Goal: Transaction & Acquisition: Book appointment/travel/reservation

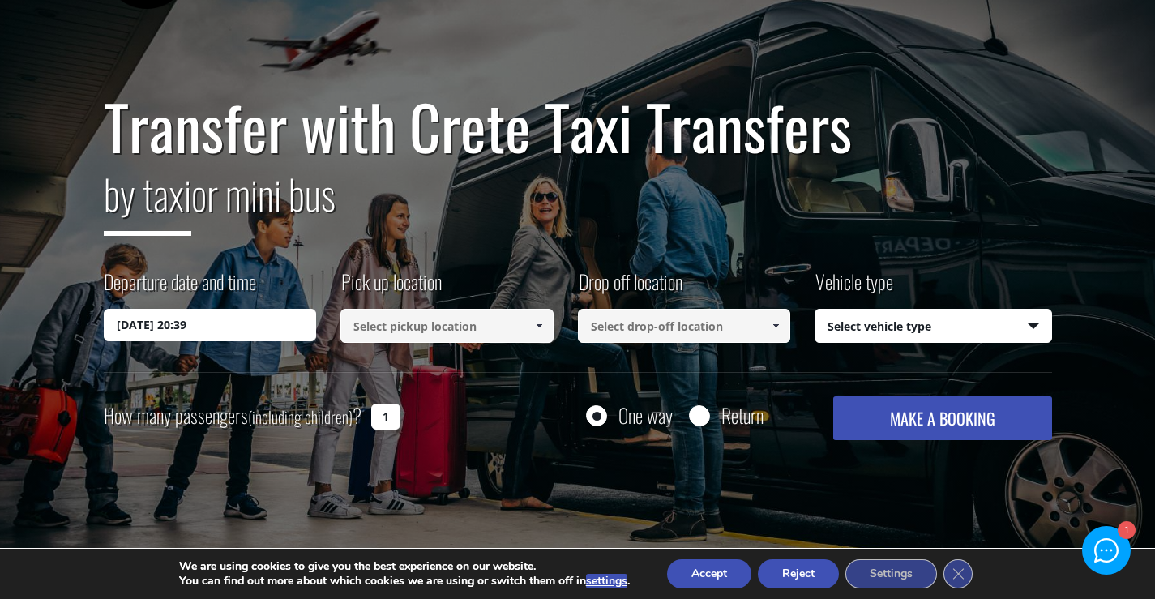
click at [168, 324] on input "[DATE] 20:39" at bounding box center [210, 325] width 213 height 32
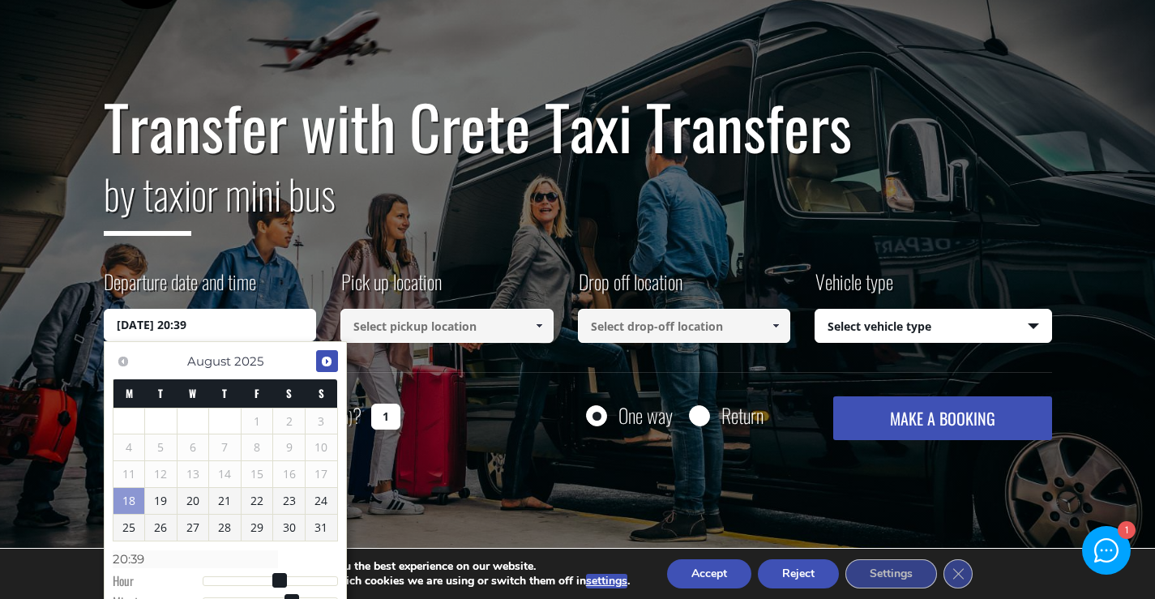
click at [325, 361] on span "Next" at bounding box center [326, 361] width 13 height 13
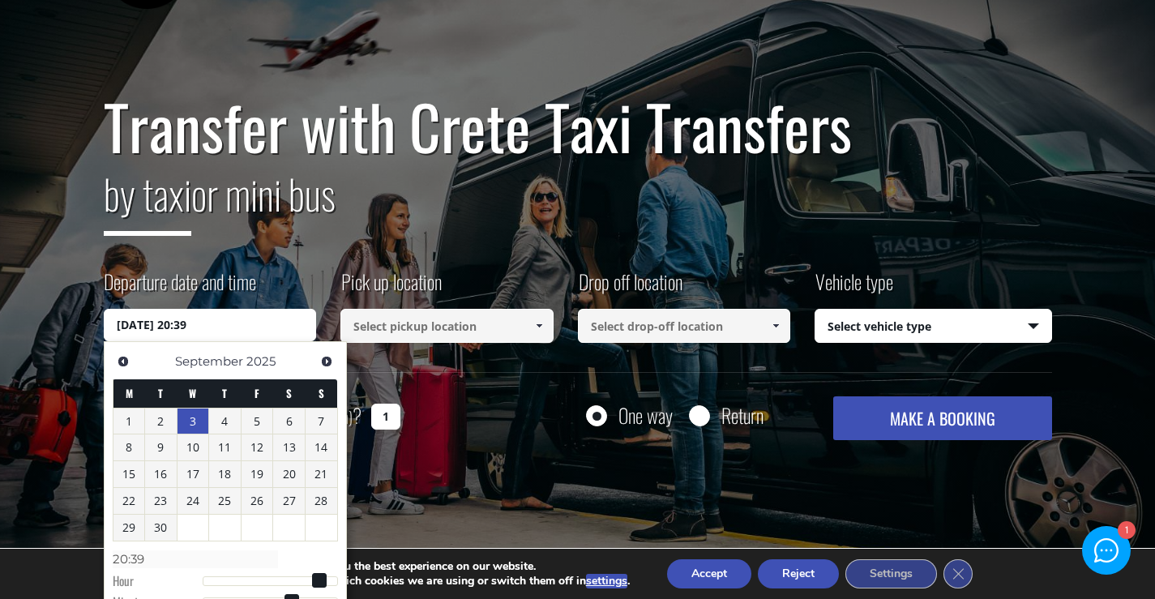
click at [188, 421] on link "3" at bounding box center [193, 421] width 32 height 26
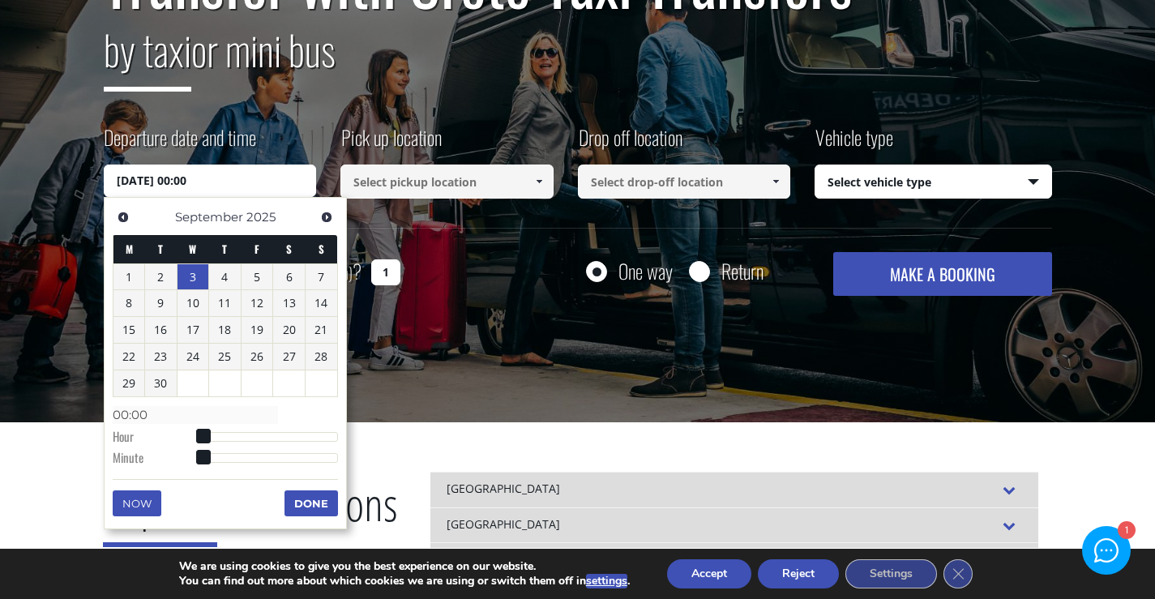
scroll to position [243, 0]
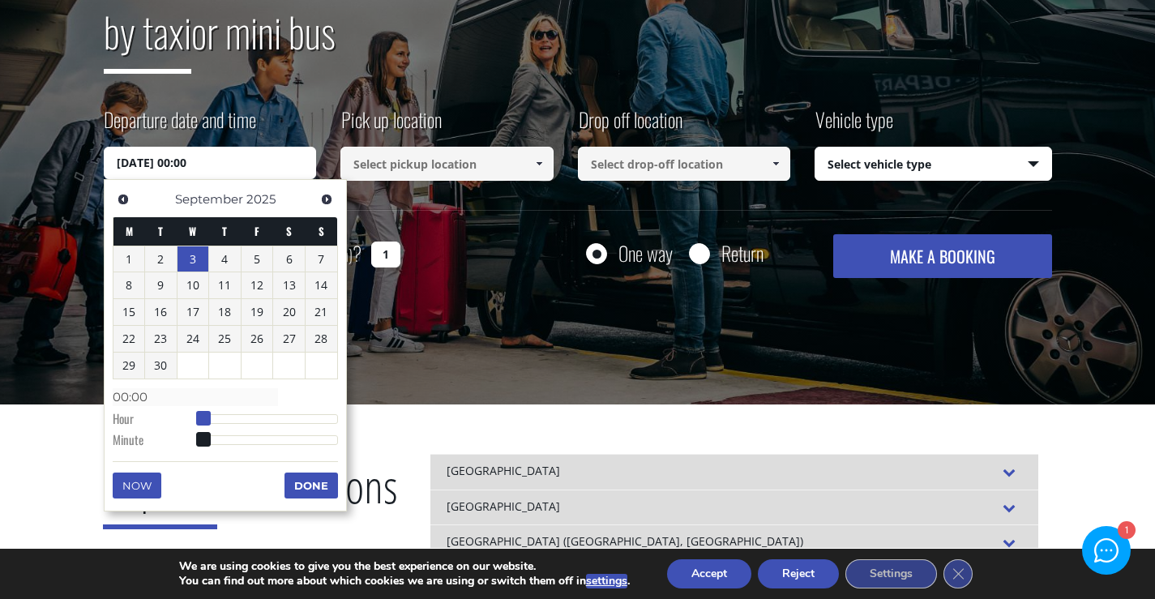
type input "[DATE] 01:00"
type input "01:00"
type input "[DATE] 02:00"
type input "02:00"
type input "[DATE] 03:00"
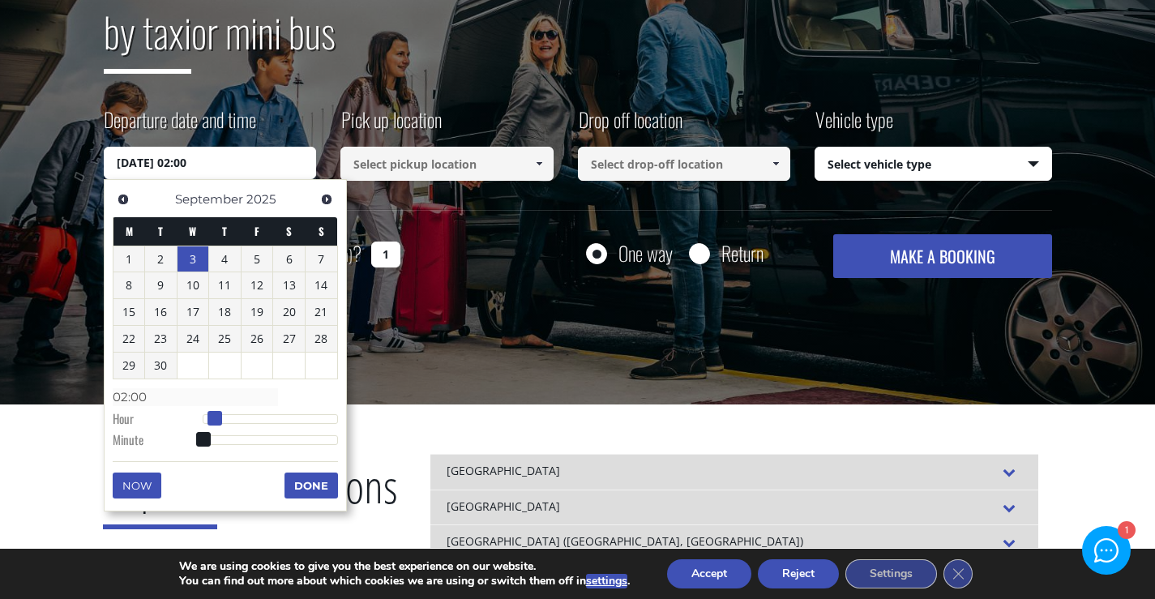
type input "03:00"
type input "[DATE] 04:00"
type input "04:00"
type input "[DATE] 05:00"
type input "05:00"
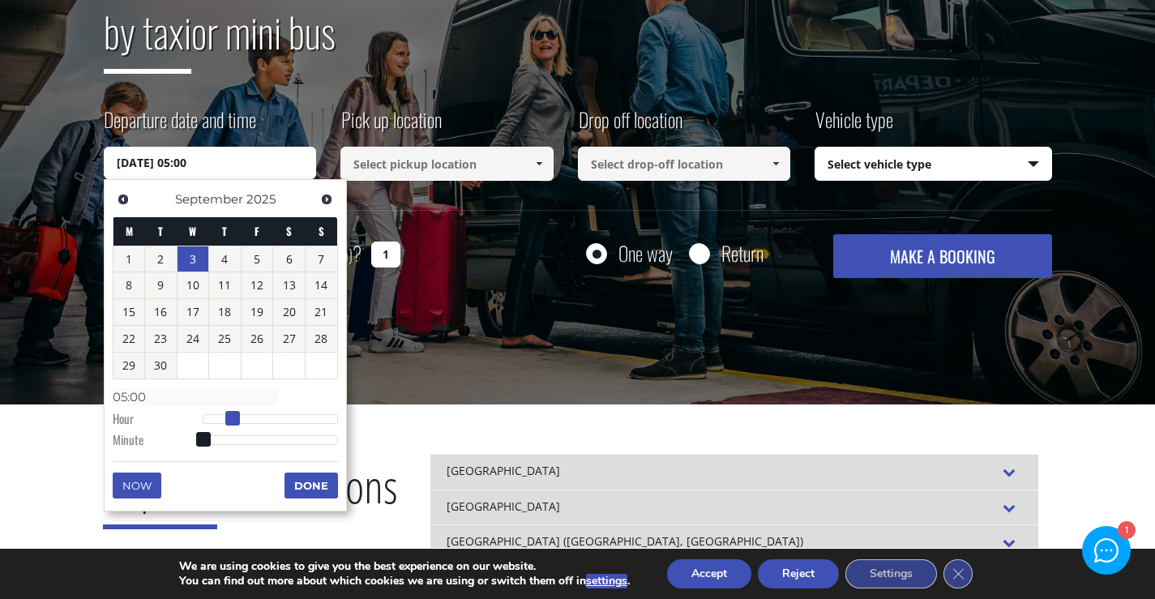
type input "[DATE] 06:00"
type input "06:00"
type input "[DATE] 07:00"
type input "07:00"
type input "[DATE] 08:00"
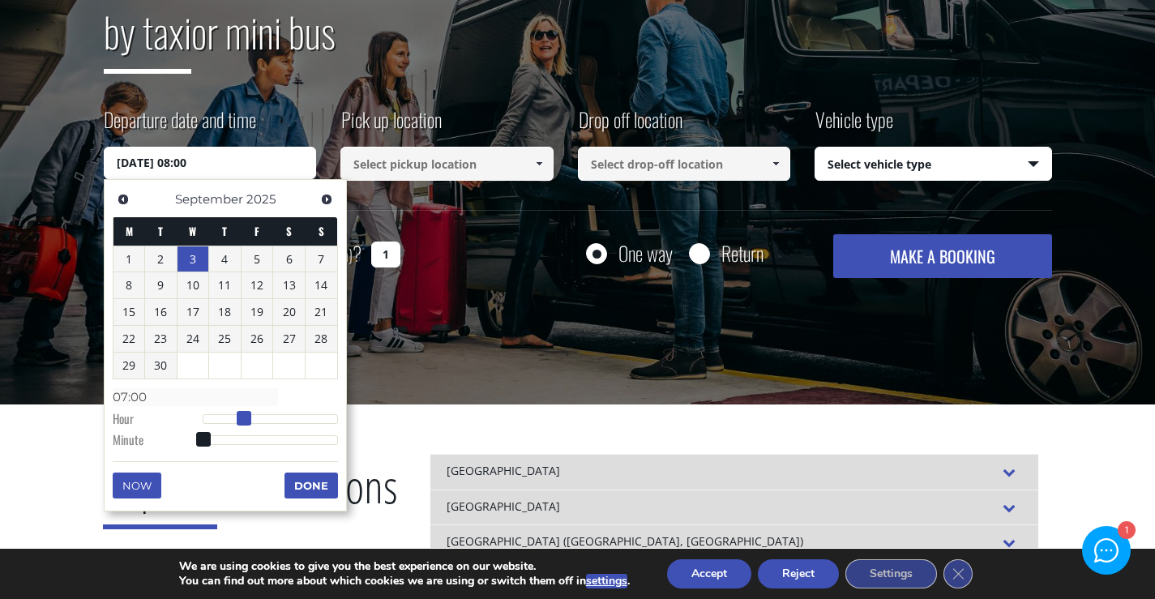
type input "08:00"
type input "[DATE] 09:00"
type input "09:00"
drag, startPoint x: 203, startPoint y: 418, endPoint x: 252, endPoint y: 424, distance: 49.7
click at [252, 424] on span at bounding box center [255, 418] width 15 height 15
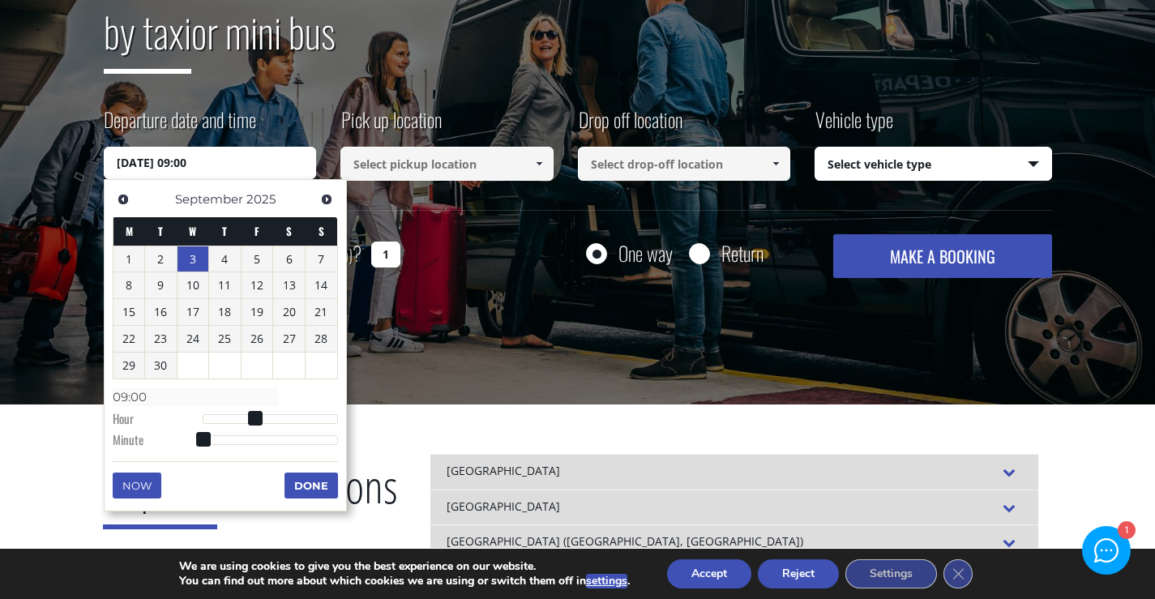
click at [303, 485] on button "Done" at bounding box center [310, 485] width 53 height 26
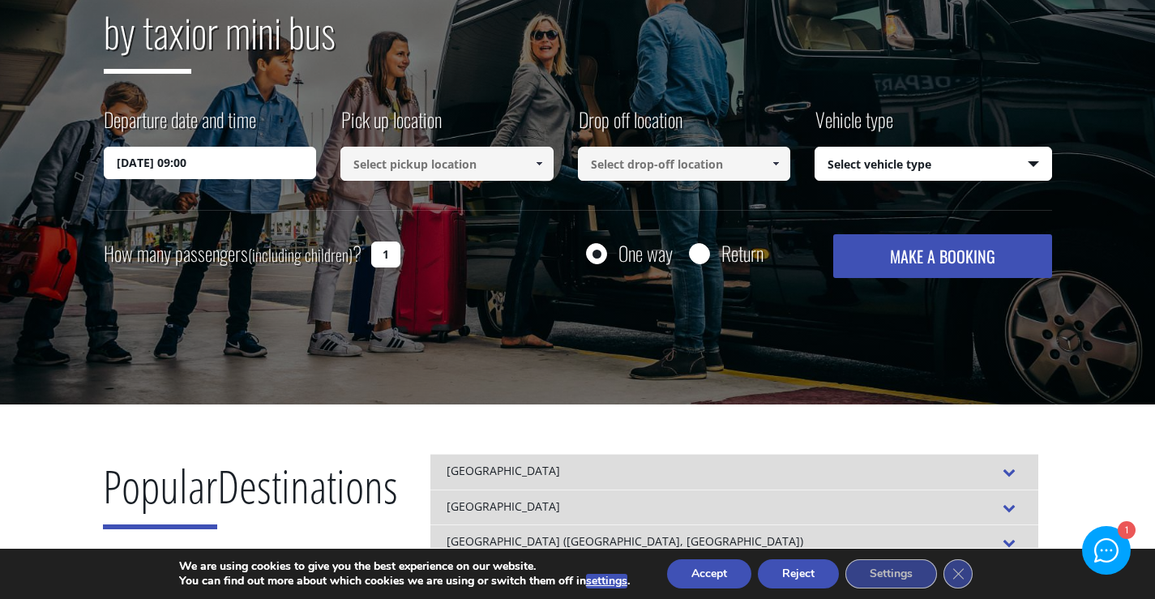
click at [797, 571] on button "Reject" at bounding box center [798, 573] width 81 height 29
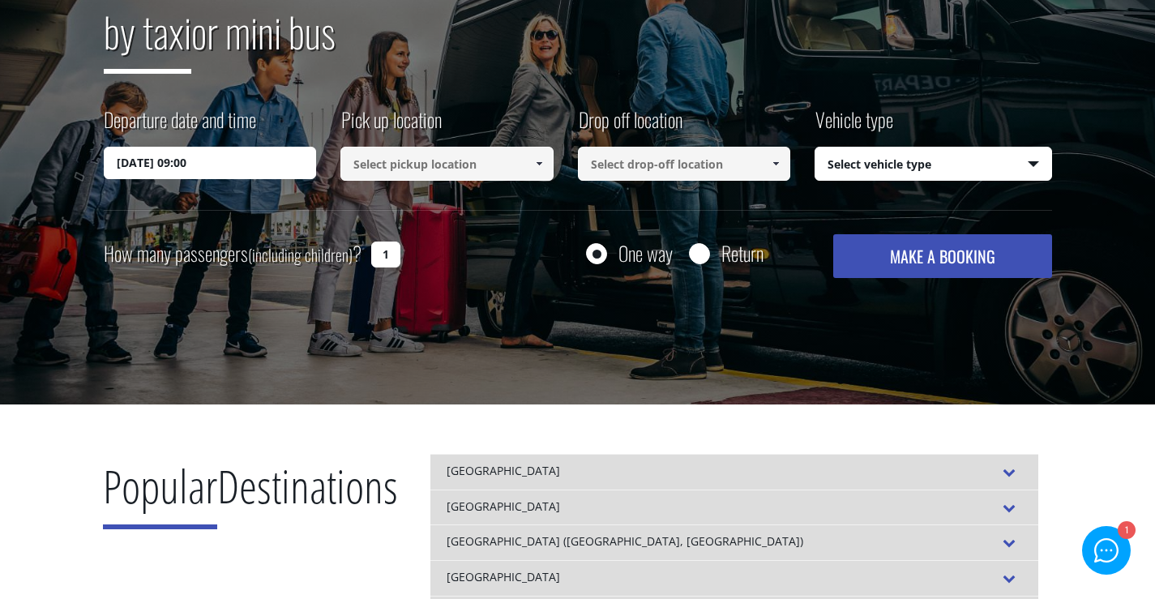
click at [540, 163] on span at bounding box center [538, 163] width 13 height 13
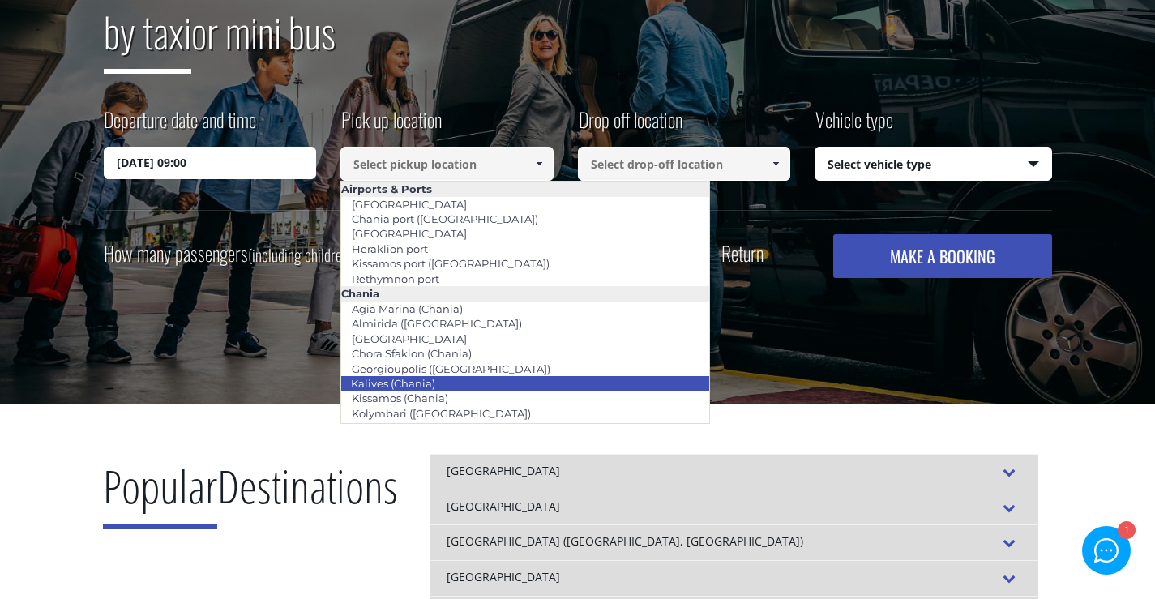
click at [505, 381] on li "Kalives (Chania)" at bounding box center [525, 383] width 368 height 15
type input "Kalives (Chania)"
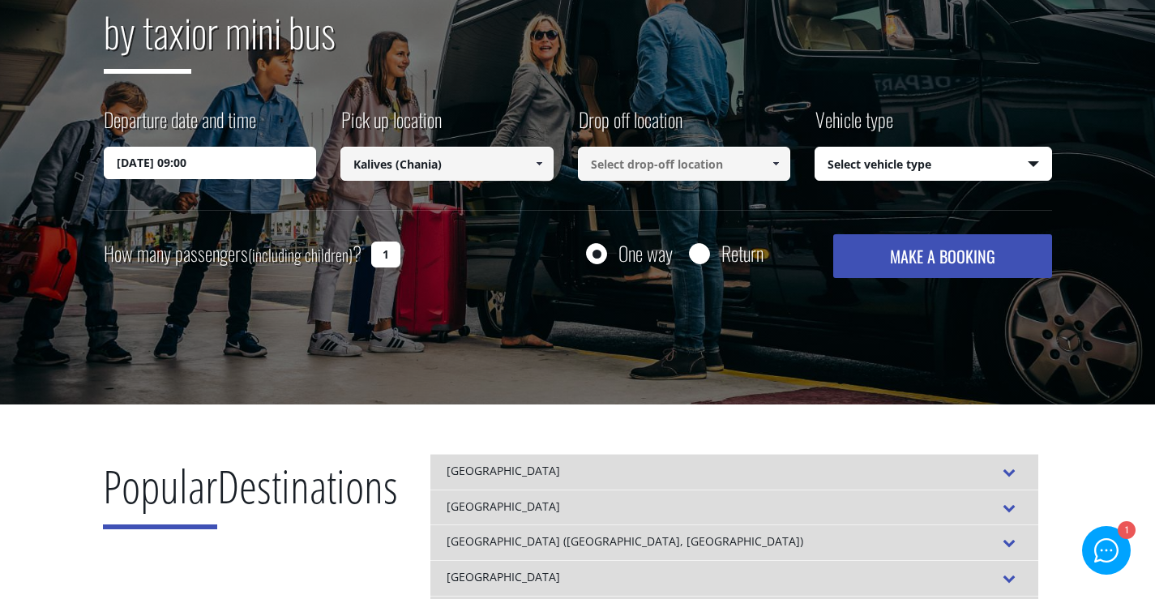
click at [775, 162] on span at bounding box center [775, 163] width 13 height 13
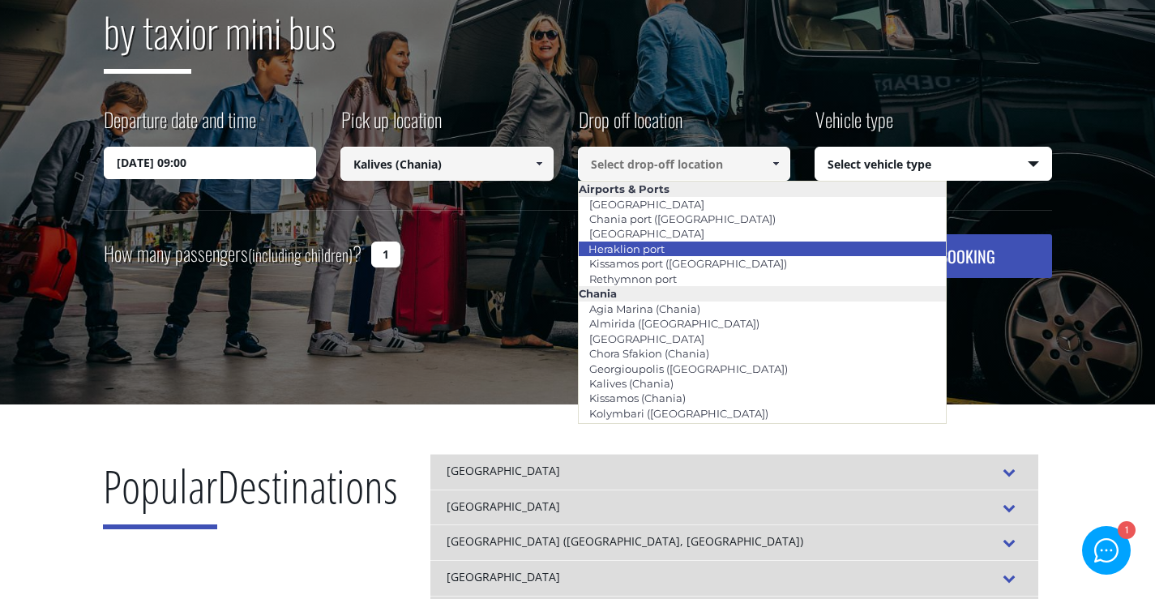
click at [702, 246] on li "Heraklion port" at bounding box center [763, 248] width 368 height 15
type input "Heraklion port"
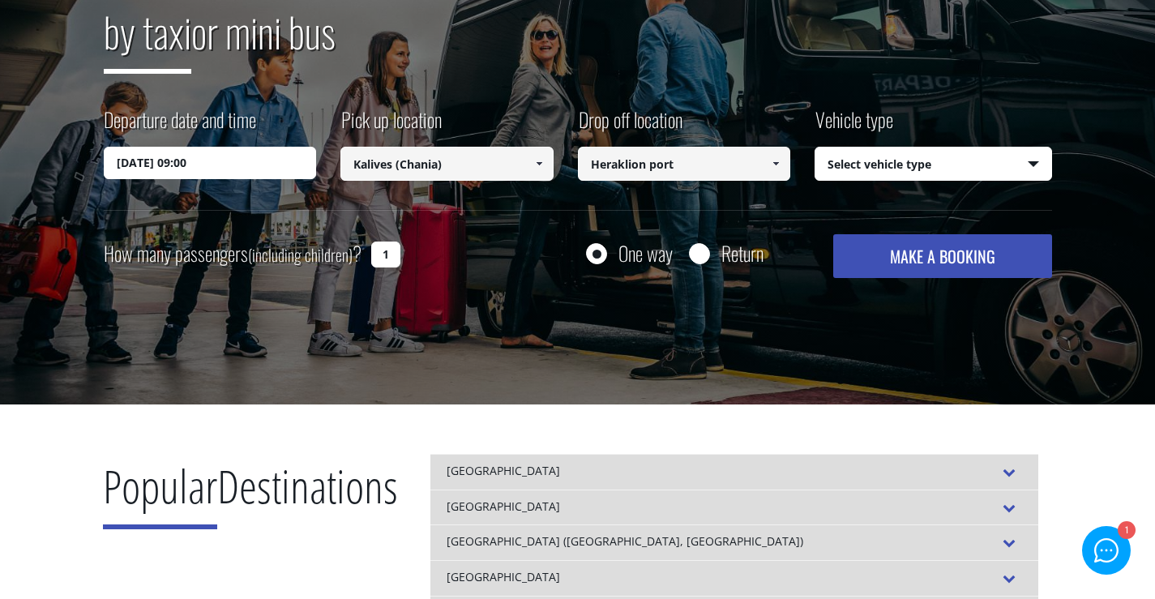
click at [1031, 163] on select "Select vehicle type Taxi (4 passengers) Mercedes E Class Mini Van (7 passengers…" at bounding box center [933, 164] width 236 height 34
select select "540"
click at [815, 147] on select "Select vehicle type Taxi (4 passengers) Mercedes E Class Mini Van (7 passengers…" at bounding box center [933, 164] width 236 height 34
click at [385, 254] on input "1" at bounding box center [385, 254] width 29 height 26
type input "2"
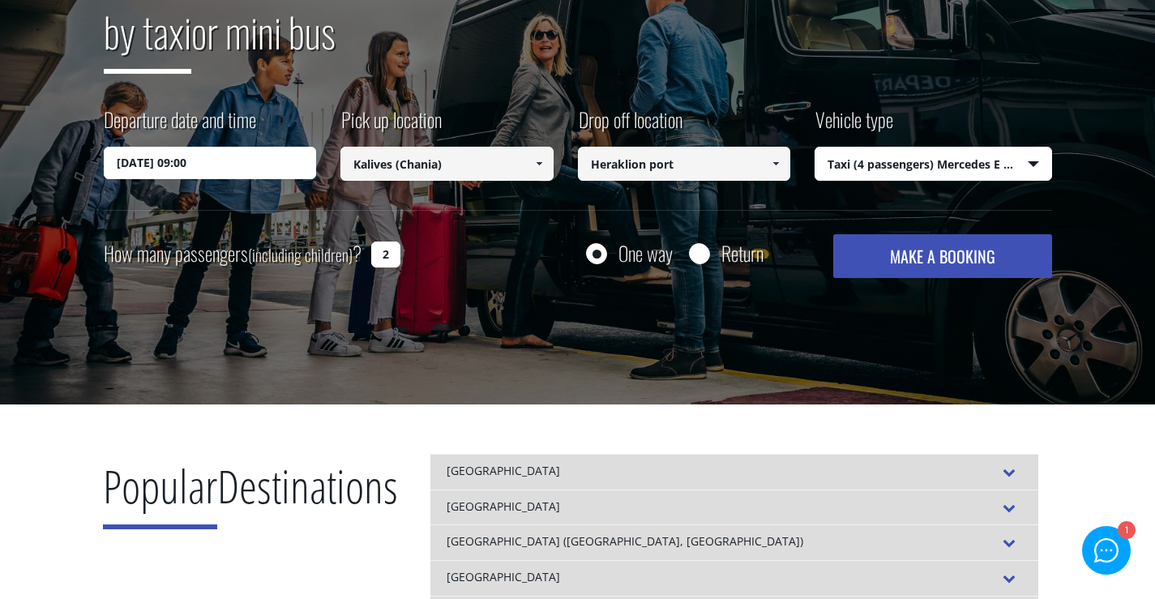
click at [548, 327] on div "Transfer with Crete Taxi Transfers by taxi or mini bus Departure date and time …" at bounding box center [577, 113] width 1155 height 583
click at [212, 163] on input "[DATE] 09:00" at bounding box center [210, 163] width 213 height 32
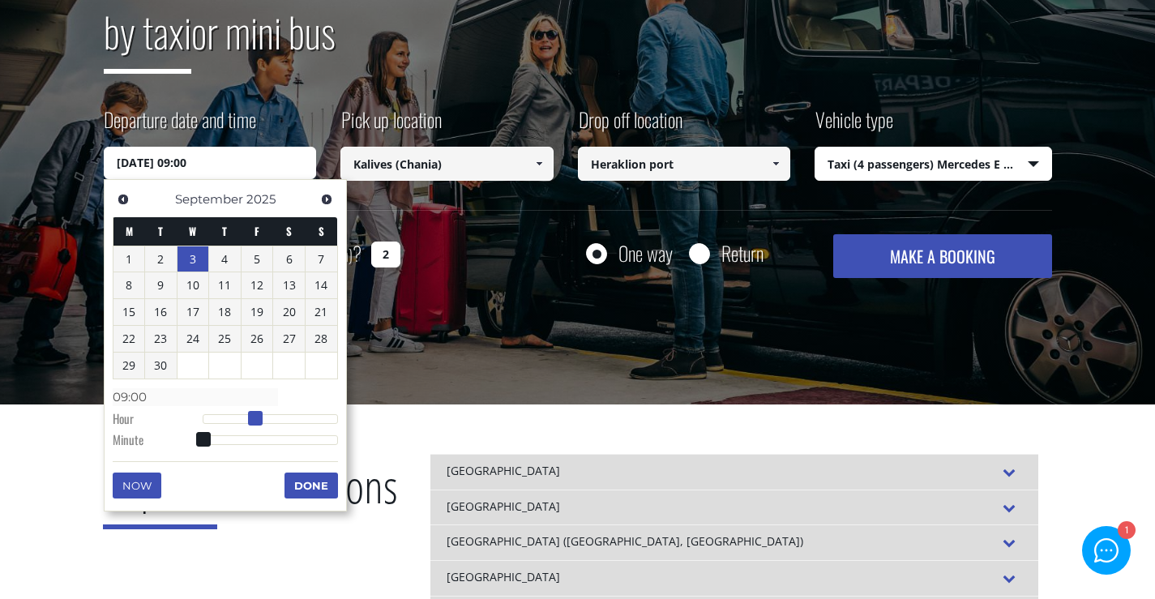
type input "[DATE] 10:00"
type input "10:00"
type input "[DATE] 11:00"
type input "11:00"
drag, startPoint x: 253, startPoint y: 416, endPoint x: 262, endPoint y: 414, distance: 9.1
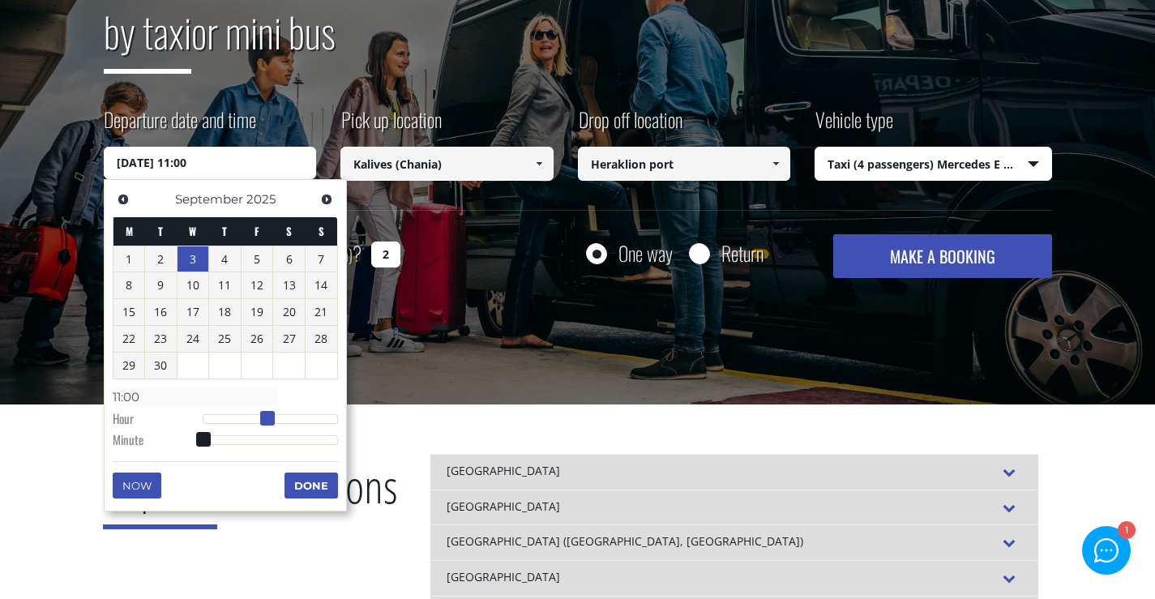
click at [262, 414] on span at bounding box center [267, 418] width 15 height 15
type input "[DATE] 11:01"
type input "11:01"
type input "[DATE] 11:02"
type input "11:02"
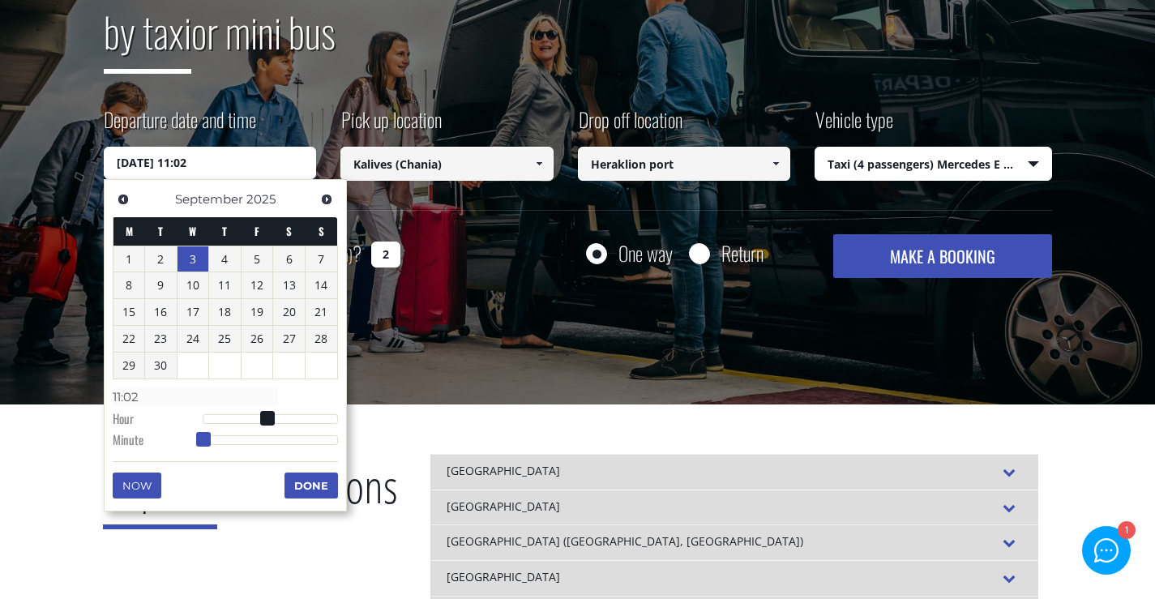
type input "[DATE] 11:03"
type input "11:03"
type input "[DATE] 11:04"
type input "11:04"
type input "[DATE] 11:05"
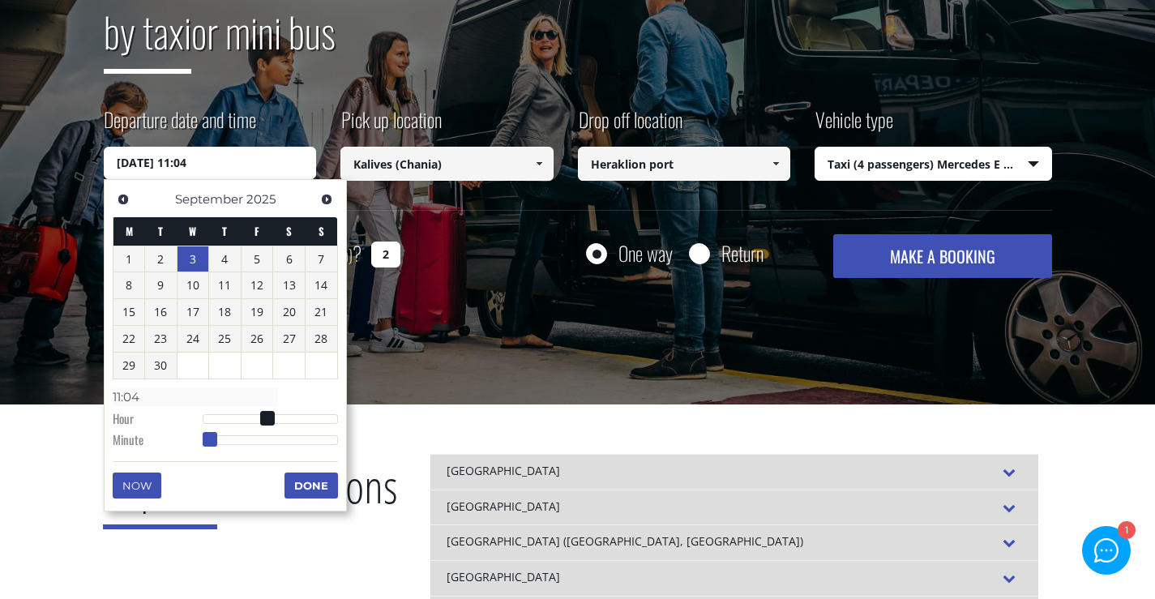
type input "11:05"
type input "[DATE] 11:06"
type input "11:06"
type input "[DATE] 11:07"
type input "11:07"
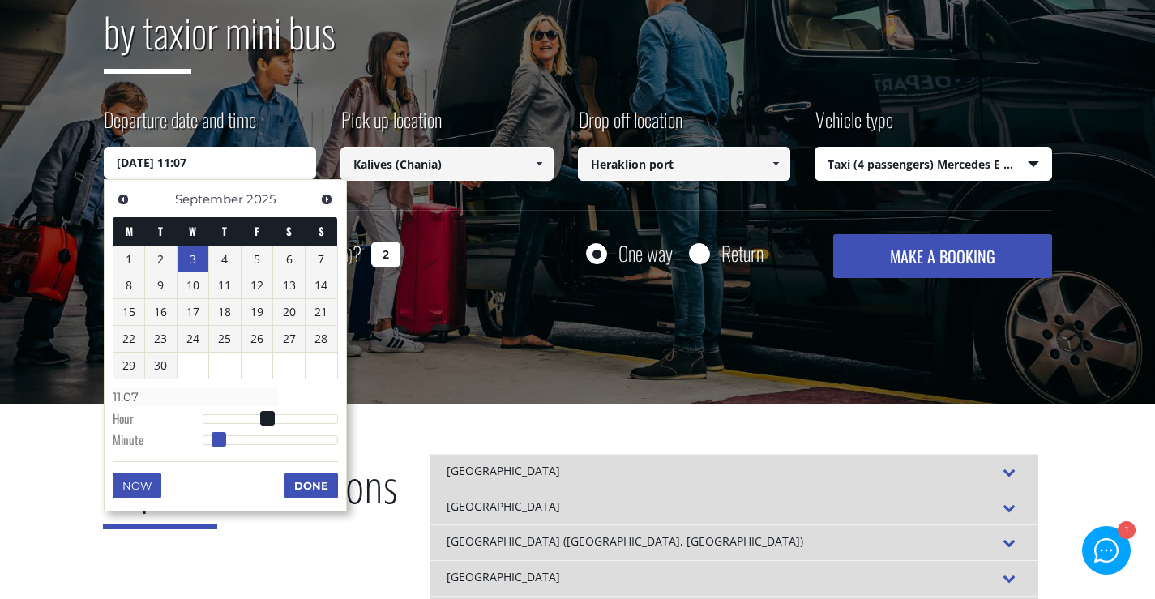
type input "[DATE] 11:08"
type input "11:08"
type input "[DATE] 11:09"
type input "11:09"
type input "[DATE] 11:10"
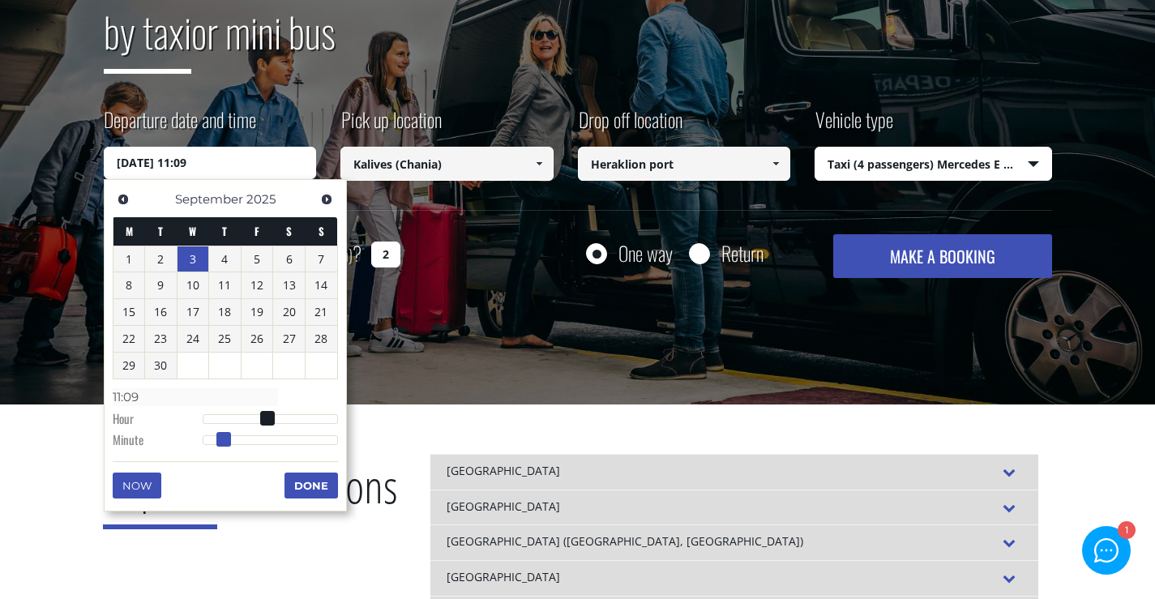
type input "11:10"
type input "[DATE] 11:11"
type input "11:11"
type input "[DATE] 11:12"
type input "11:12"
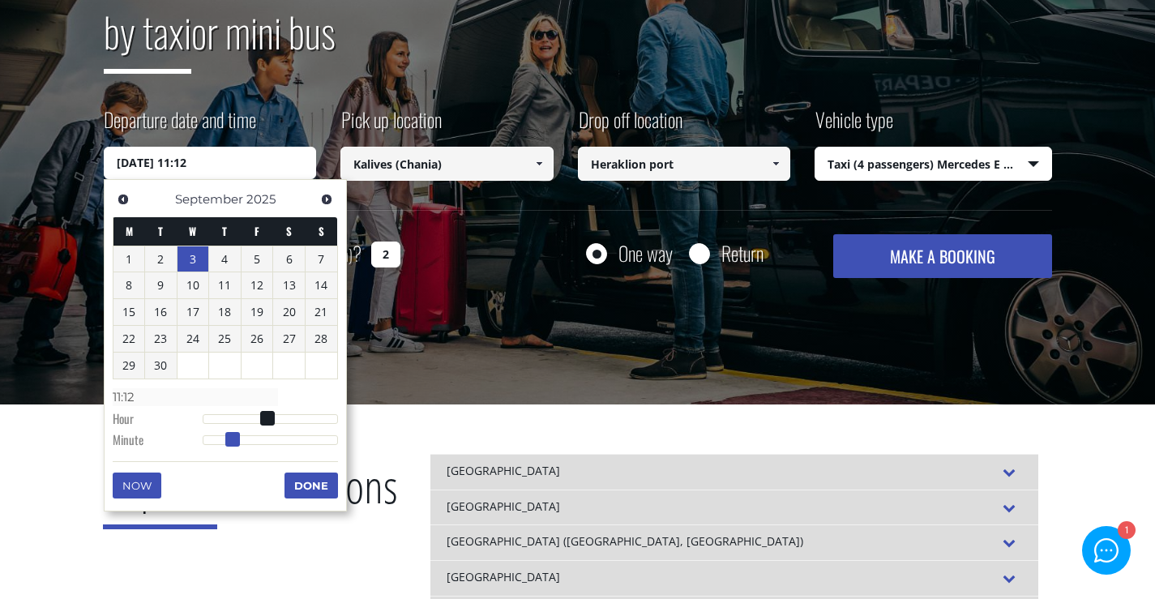
type input "[DATE] 11:13"
type input "11:13"
type input "[DATE] 11:14"
type input "11:14"
type input "[DATE] 11:15"
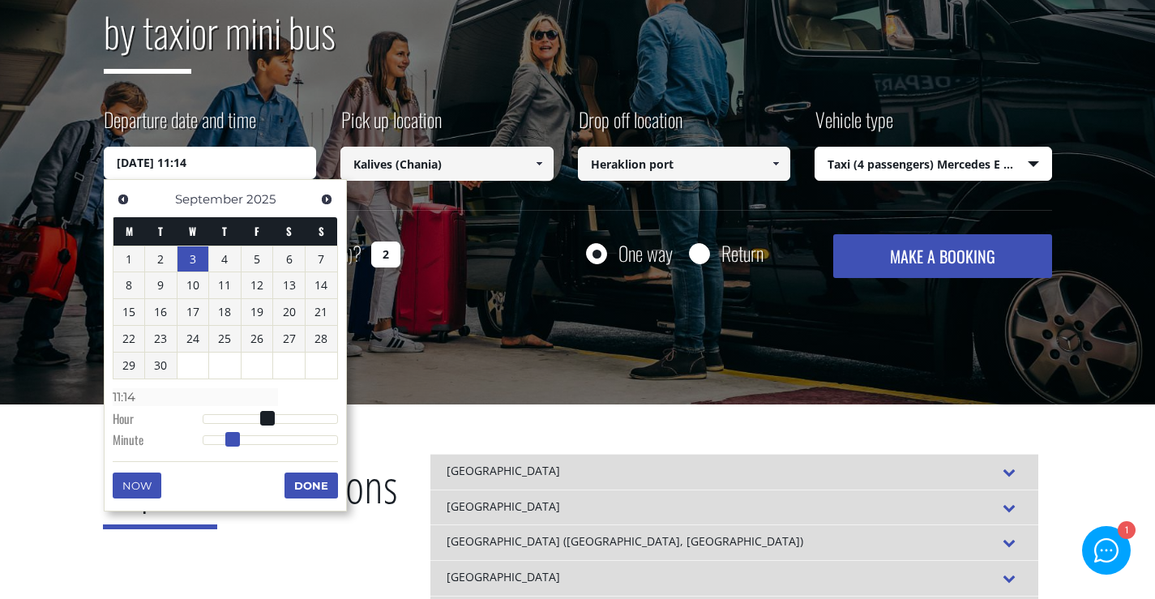
type input "11:15"
drag, startPoint x: 203, startPoint y: 438, endPoint x: 236, endPoint y: 442, distance: 32.7
click at [236, 442] on span at bounding box center [237, 439] width 15 height 15
click at [303, 485] on button "Done" at bounding box center [310, 485] width 53 height 26
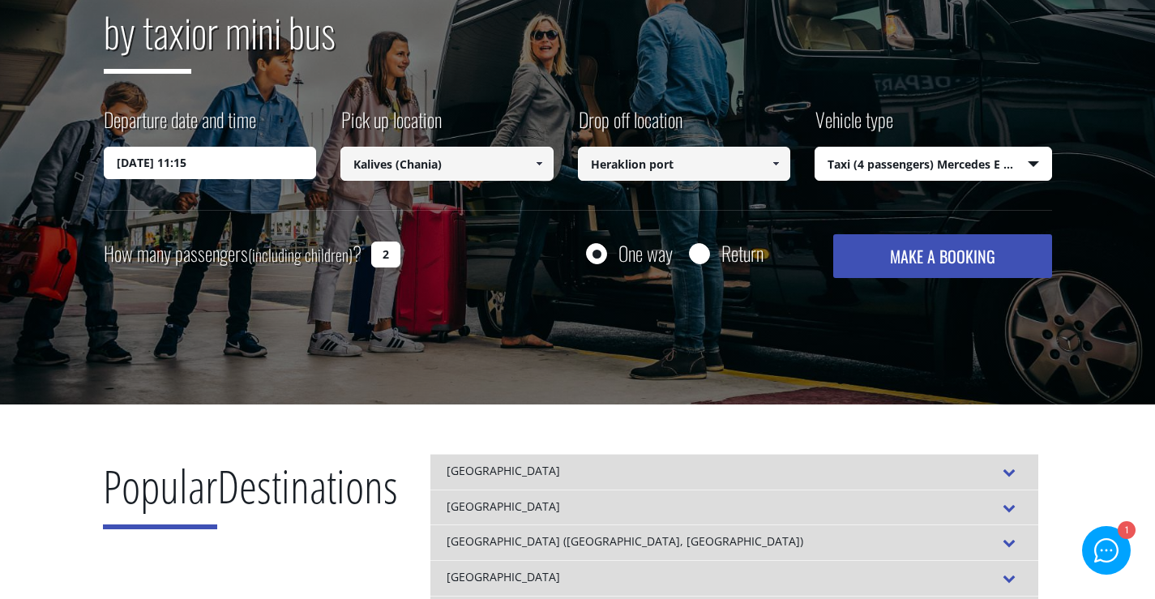
click at [941, 258] on button "MAKE A BOOKING" at bounding box center [942, 256] width 218 height 44
